Goal: Task Accomplishment & Management: Use online tool/utility

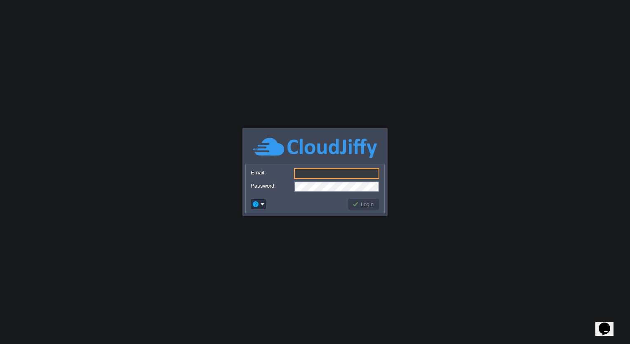
click at [315, 176] on input "Email:" at bounding box center [336, 173] width 85 height 11
type input "[PERSON_NAME][EMAIL_ADDRESS][PERSON_NAME][DOMAIN_NAME]"
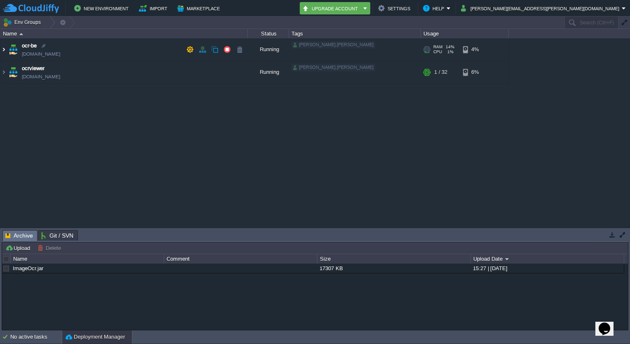
click at [2, 49] on img at bounding box center [3, 49] width 7 height 22
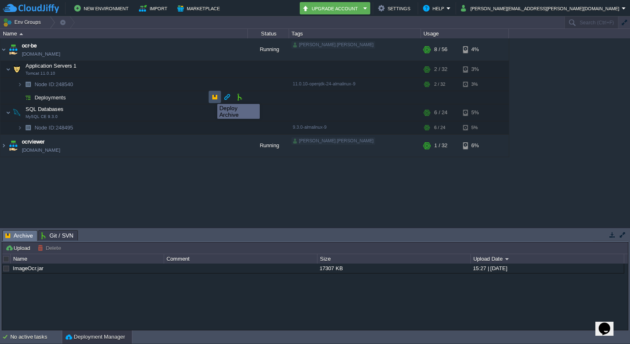
click at [211, 97] on button "button" at bounding box center [214, 96] width 7 height 7
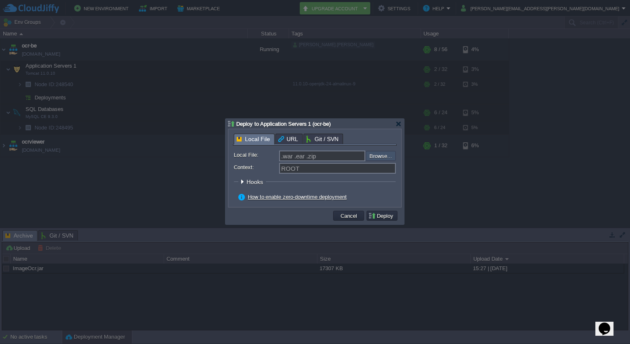
click at [372, 158] on input "file" at bounding box center [344, 156] width 104 height 10
type input "C:\fakepath\ImageOcr-0.0.1-SNAPSHOT.war"
type input "ImageOcr-0.0.1-SNAPSHOT.war"
click at [389, 215] on button "Deploy" at bounding box center [382, 215] width 28 height 7
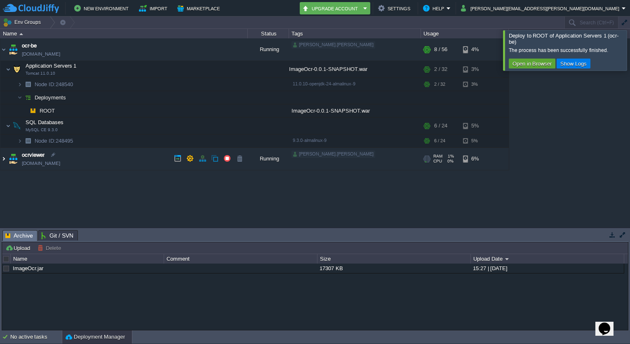
click at [4, 158] on img at bounding box center [3, 159] width 7 height 22
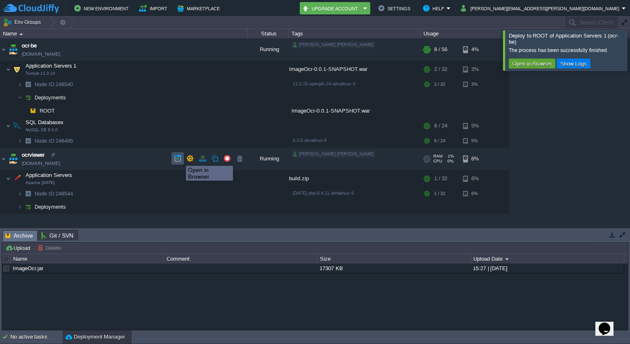
click at [180, 158] on button "button" at bounding box center [177, 158] width 7 height 7
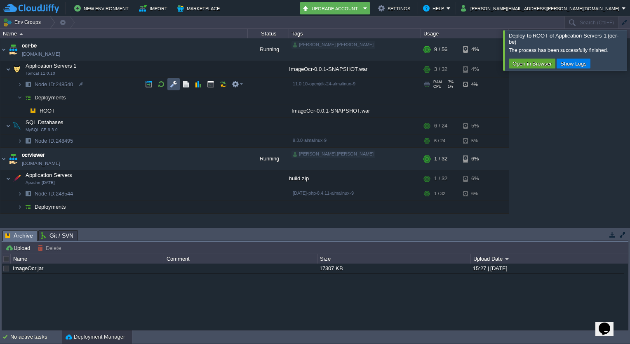
click at [170, 82] on button "button" at bounding box center [173, 83] width 7 height 7
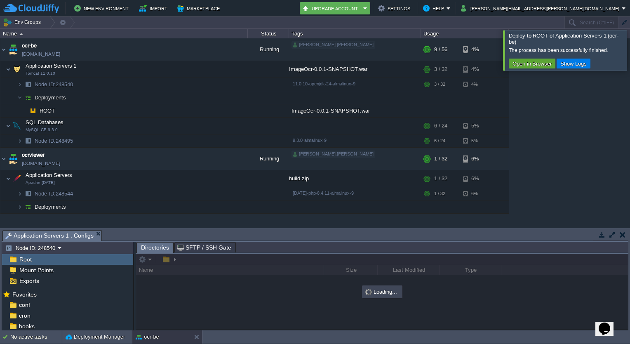
click at [63, 258] on div "Root" at bounding box center [67, 259] width 131 height 11
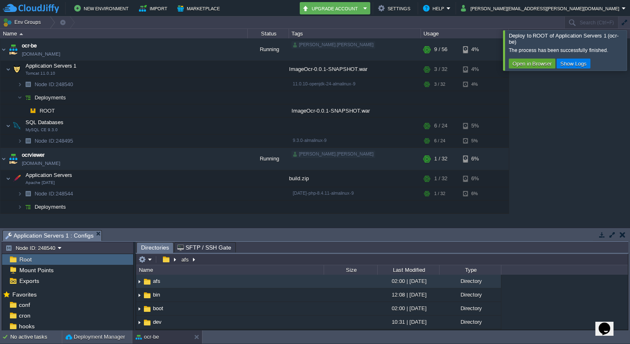
click at [63, 258] on div "Root" at bounding box center [67, 259] width 131 height 11
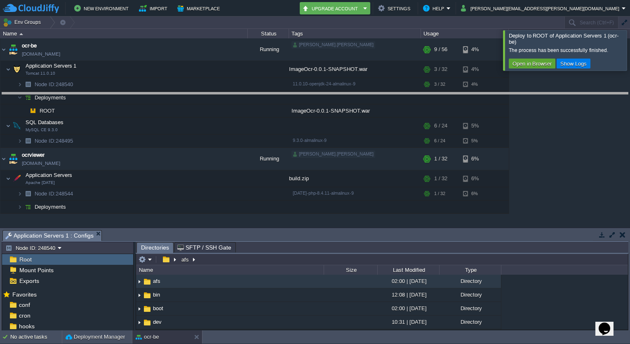
drag, startPoint x: 336, startPoint y: 231, endPoint x: 334, endPoint y: 93, distance: 138.2
click at [334, 93] on body "New Environment Import Marketplace Bonus ₹0.00 Upgrade Account Settings Help [P…" at bounding box center [315, 172] width 630 height 344
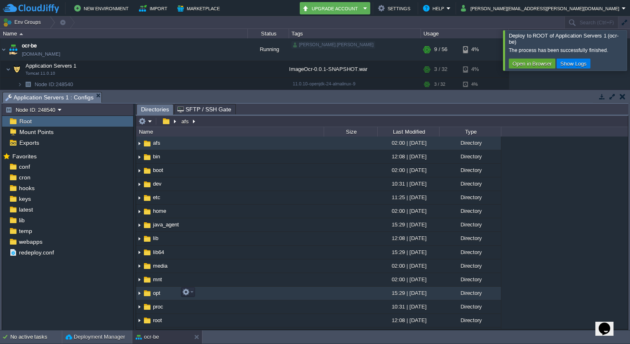
click at [157, 291] on span "opt" at bounding box center [157, 293] width 10 height 7
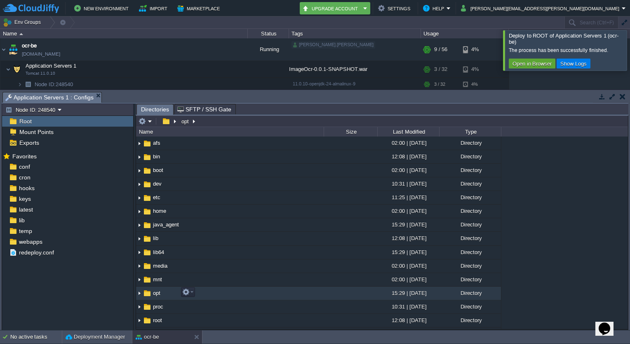
click at [157, 291] on span "opt" at bounding box center [157, 293] width 10 height 7
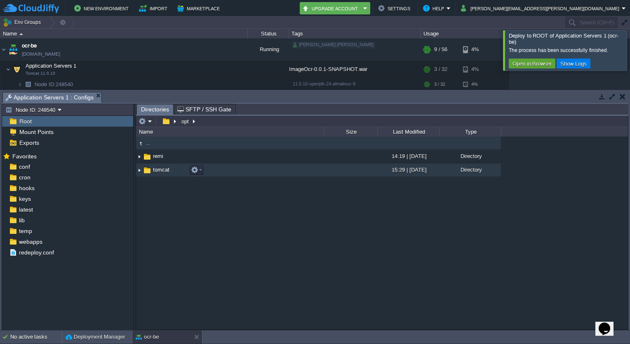
click at [161, 172] on span "tomcat" at bounding box center [161, 169] width 19 height 7
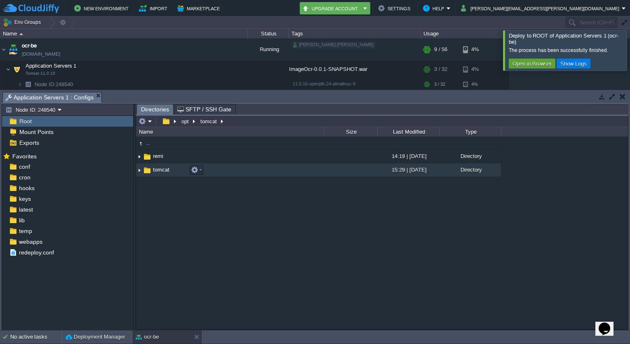
click at [161, 172] on span "tomcat" at bounding box center [161, 169] width 19 height 7
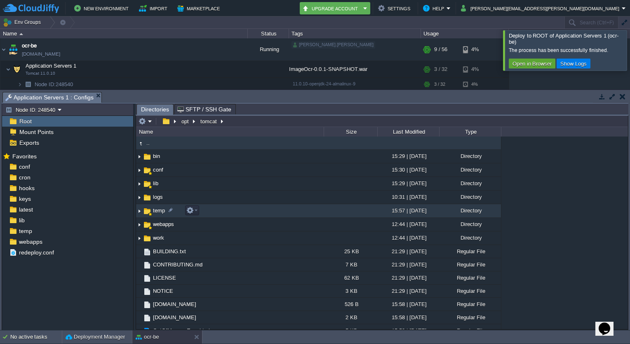
click at [151, 212] on div at bounding box center [150, 214] width 5 height 4
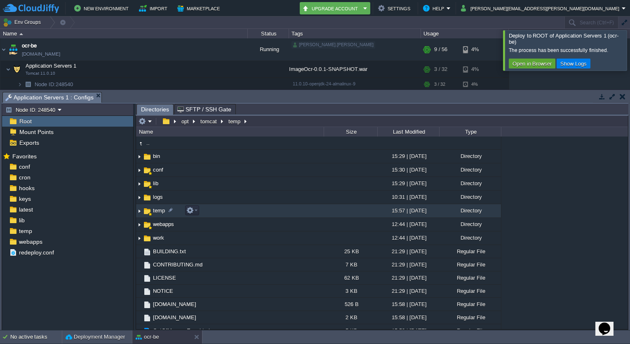
click at [151, 212] on div at bounding box center [150, 214] width 5 height 4
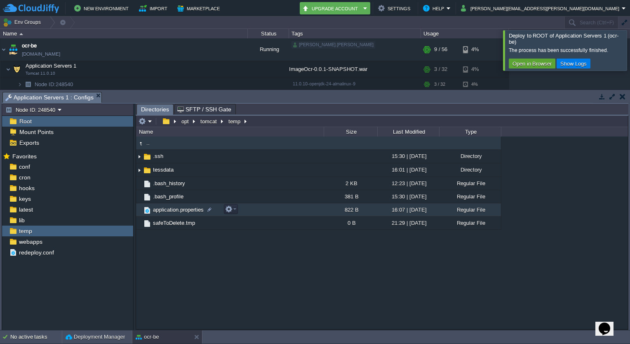
click at [183, 210] on span "application.properties" at bounding box center [178, 209] width 53 height 7
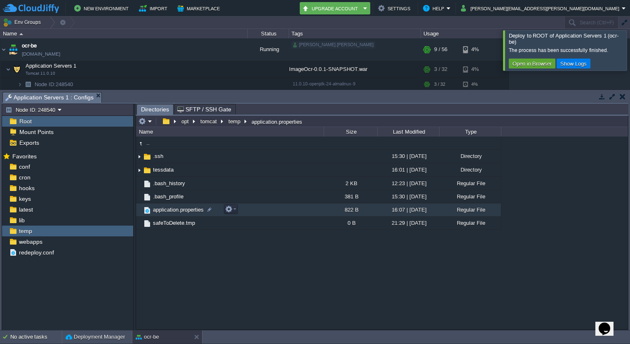
click at [183, 210] on span "application.properties" at bounding box center [178, 209] width 53 height 7
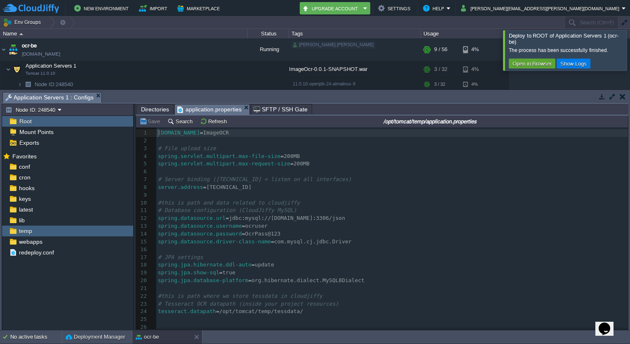
scroll to position [2, 0]
click at [313, 313] on pre "tesseract.datapath = /opt/tomcat/temp/tessdata/" at bounding box center [392, 312] width 472 height 8
click at [205, 125] on button "Refresh" at bounding box center [214, 121] width 29 height 7
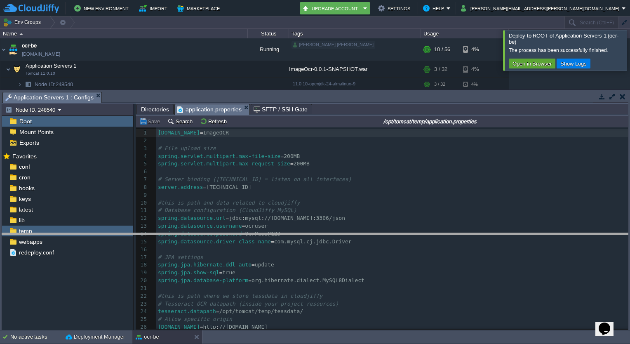
drag, startPoint x: 321, startPoint y: 95, endPoint x: 317, endPoint y: 231, distance: 136.2
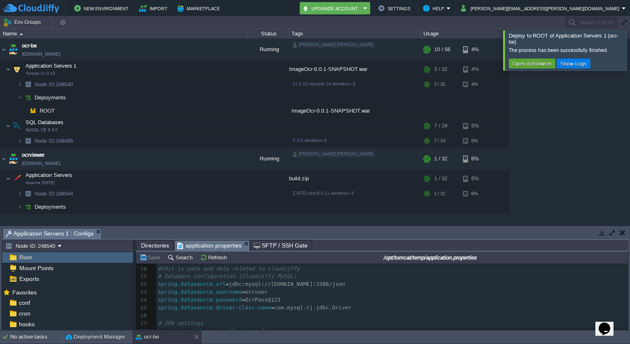
scroll to position [69, 0]
click at [206, 256] on button "Refresh" at bounding box center [214, 257] width 29 height 7
click at [149, 140] on button "button" at bounding box center [148, 140] width 7 height 7
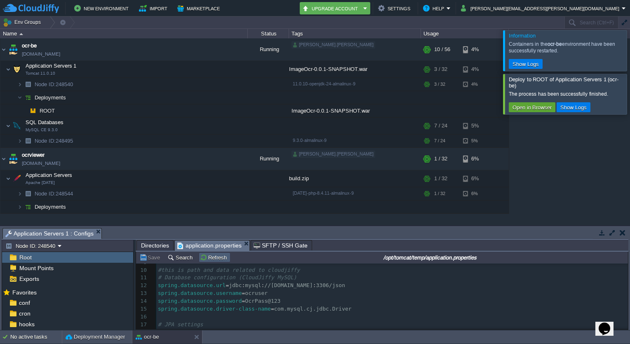
click at [200, 258] on button "Refresh" at bounding box center [214, 257] width 29 height 7
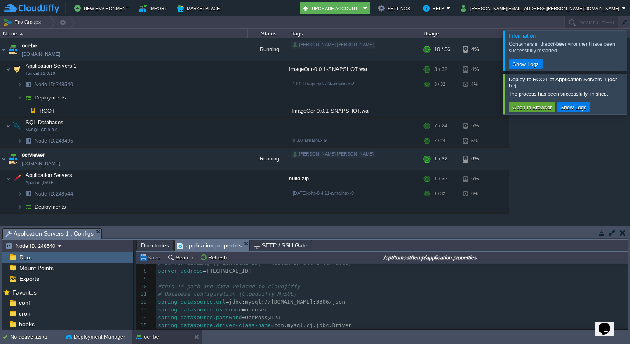
scroll to position [0, 0]
click at [20, 141] on img at bounding box center [19, 140] width 5 height 13
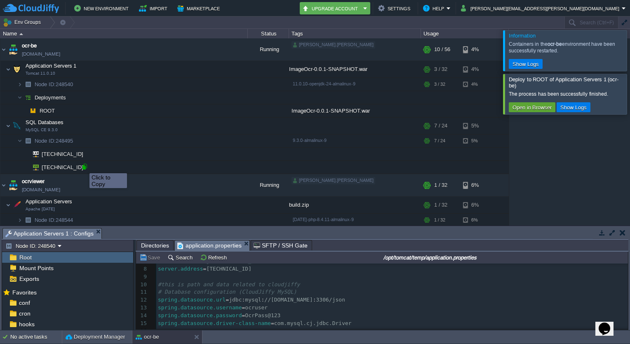
click at [83, 166] on div at bounding box center [84, 166] width 7 height 7
click at [353, 302] on div "30 1 [DOMAIN_NAME] = ImageOCR 2 ​ 3 # File upload size 4 spring.servlet.multipa…" at bounding box center [392, 308] width 472 height 194
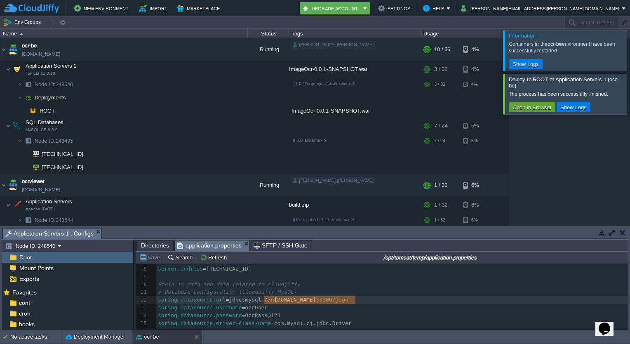
type textarea "[DOMAIN_NAME]"
drag, startPoint x: 356, startPoint y: 301, endPoint x: 262, endPoint y: 302, distance: 93.6
click at [153, 259] on button "Save" at bounding box center [150, 257] width 23 height 7
click at [215, 259] on button "Refresh" at bounding box center [214, 257] width 29 height 7
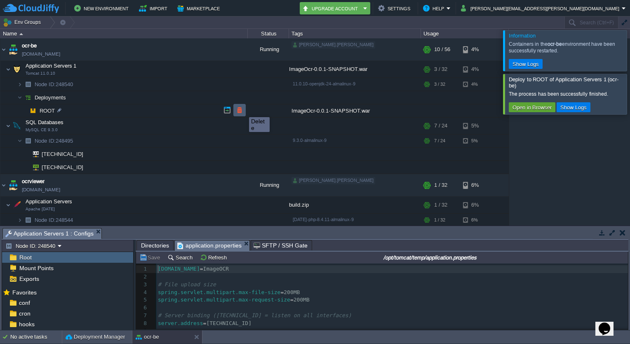
click at [243, 110] on button "button" at bounding box center [239, 109] width 7 height 7
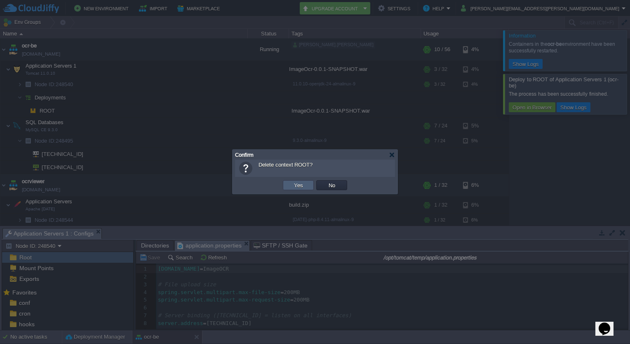
click at [305, 187] on td "Yes" at bounding box center [298, 185] width 31 height 10
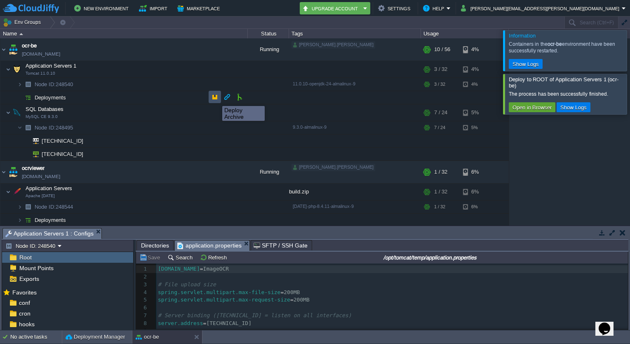
click at [216, 99] on button "button" at bounding box center [214, 96] width 7 height 7
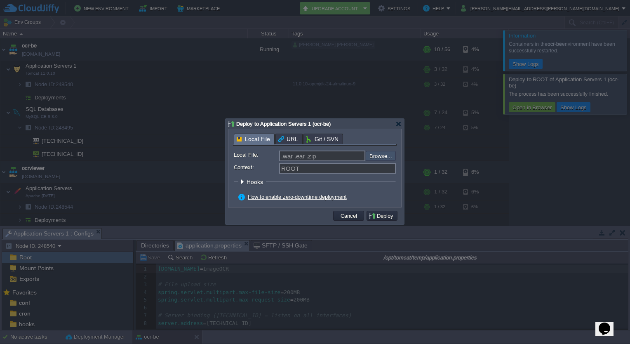
click at [380, 157] on input "file" at bounding box center [344, 156] width 104 height 10
type input "C:\fakepath\ImageOcr-0.0.1-SNAPSHOT.war"
type input "ImageOcr-0.0.1-SNAPSHOT.war"
click at [384, 213] on button "Deploy" at bounding box center [382, 215] width 28 height 7
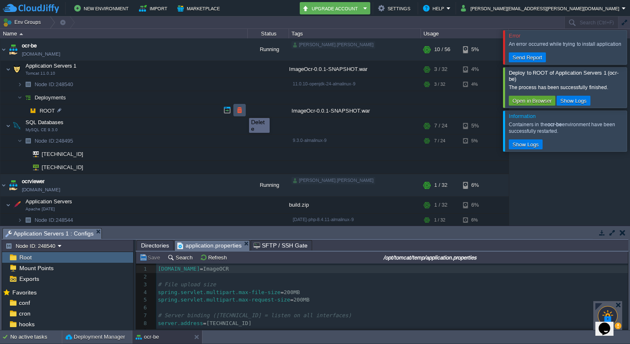
click at [243, 111] on button "button" at bounding box center [239, 109] width 7 height 7
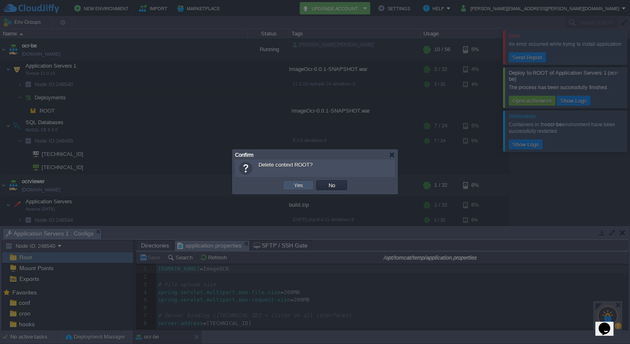
click at [301, 186] on button "Yes" at bounding box center [299, 184] width 14 height 7
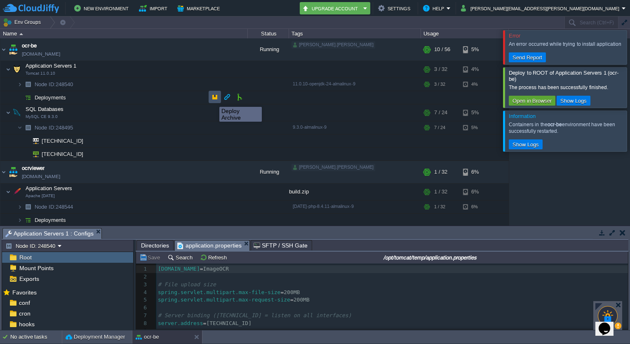
click at [213, 99] on button "button" at bounding box center [214, 96] width 7 height 7
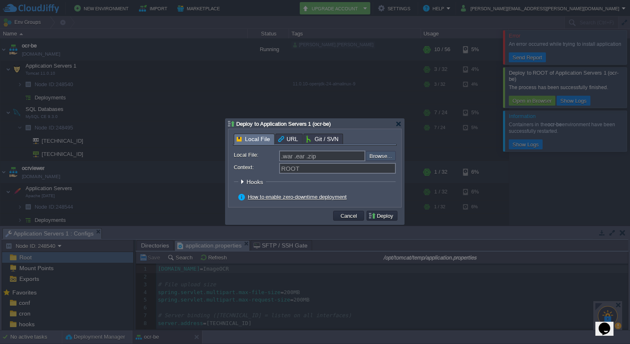
click at [383, 160] on input "file" at bounding box center [344, 156] width 104 height 10
type input "C:\fakepath\ImageOcr-0.0.1-SNAPSHOT.war"
type input "ImageOcr-0.0.1-SNAPSHOT.war"
click at [388, 217] on button "Deploy" at bounding box center [382, 215] width 28 height 7
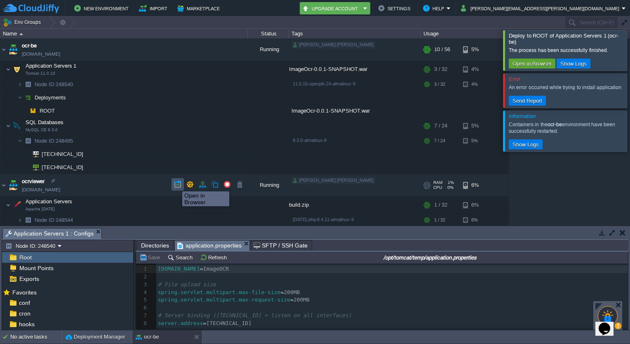
click at [176, 184] on button "button" at bounding box center [177, 184] width 7 height 7
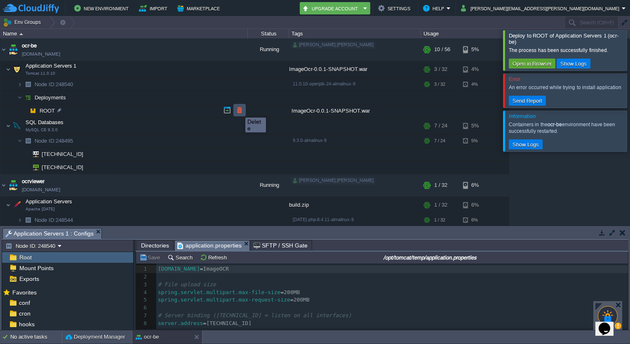
click at [239, 110] on button "button" at bounding box center [239, 109] width 7 height 7
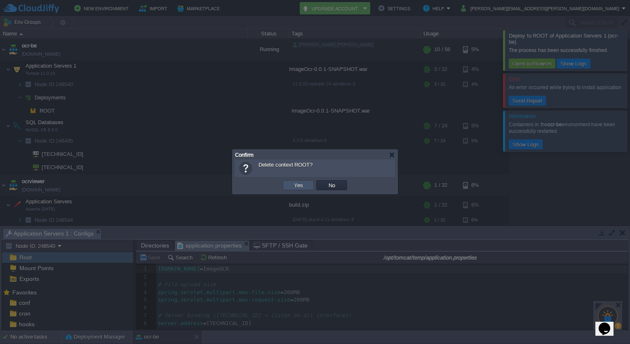
click at [298, 188] on button "Yes" at bounding box center [299, 184] width 14 height 7
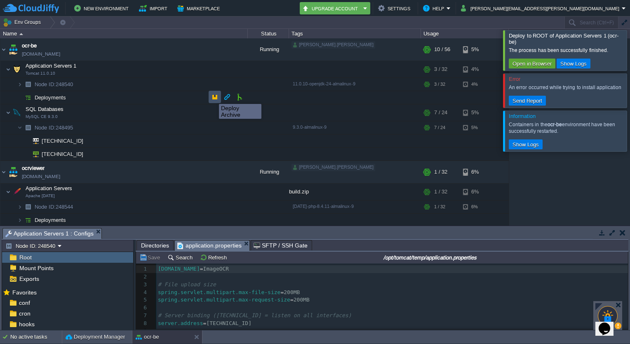
click at [213, 97] on button "button" at bounding box center [214, 96] width 7 height 7
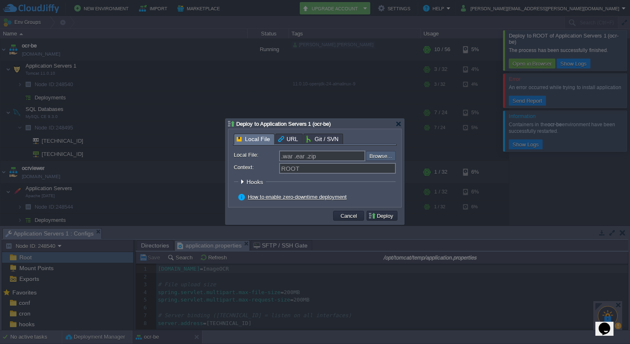
click at [377, 155] on input "file" at bounding box center [344, 156] width 104 height 10
type input "C:\fakepath\ImageOcr-0.0.1-SNAPSHOT.war"
type input "ImageOcr-0.0.1-SNAPSHOT.war"
click at [391, 217] on button "Deploy" at bounding box center [382, 215] width 28 height 7
